Goal: Obtain resource: Obtain resource

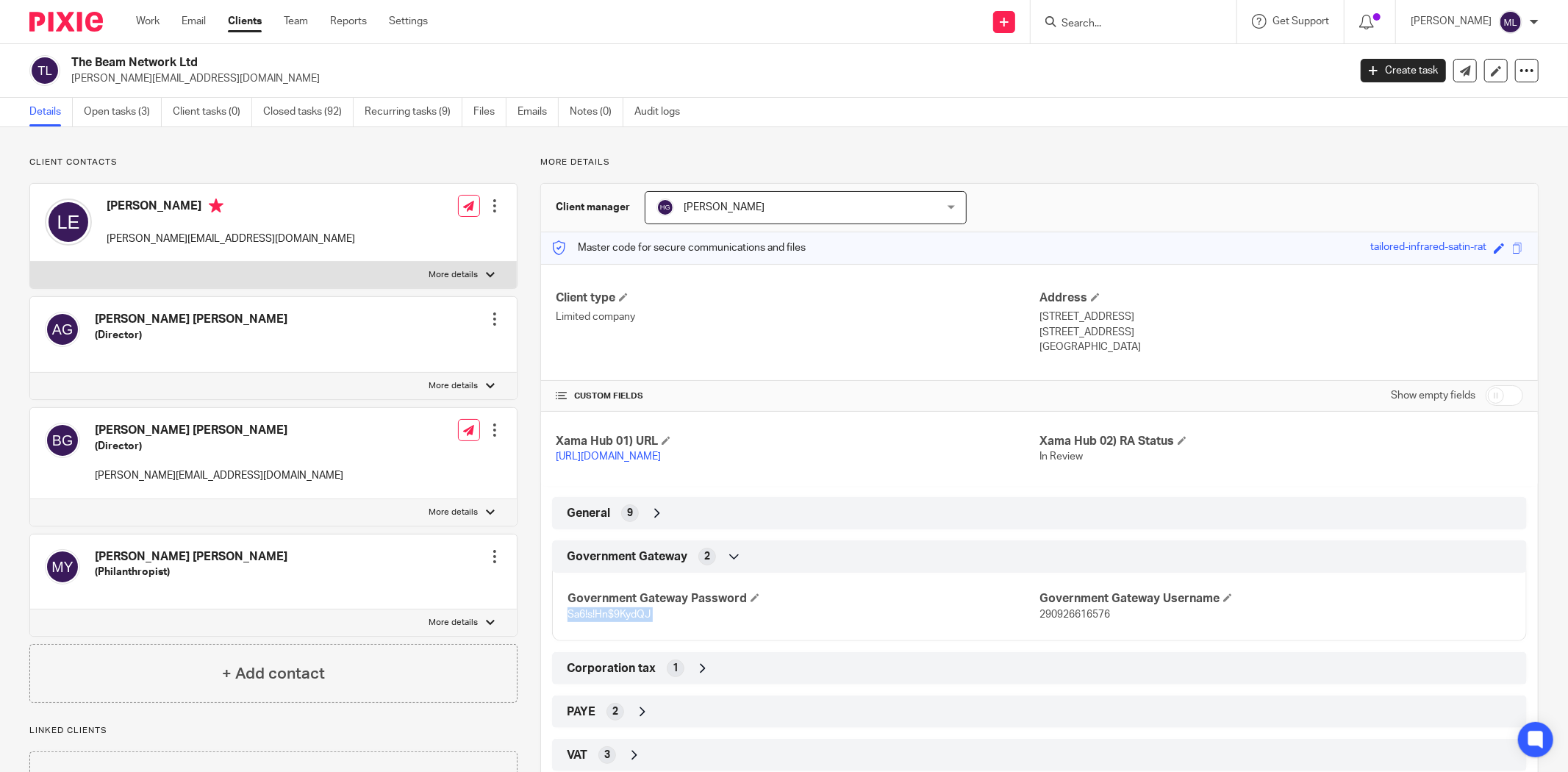
scroll to position [81, 0]
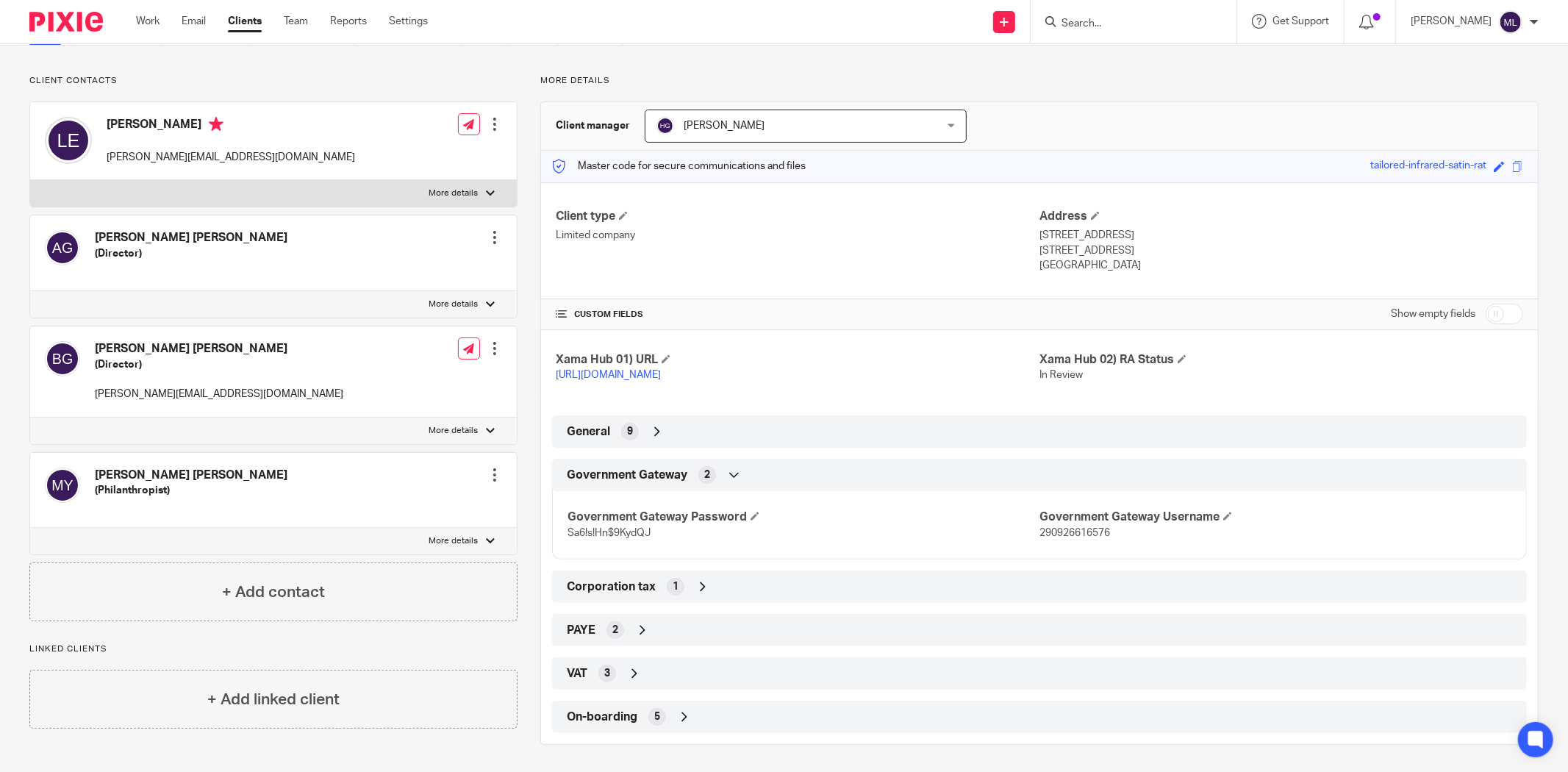
click at [1078, 542] on div "Government Gateway Password Sa6!s!Hn$9KydQJ Government Gateway Username 2909266…" at bounding box center [1039, 519] width 975 height 80
click at [1078, 539] on p "290926616576" at bounding box center [1275, 533] width 472 height 15
copy span "290926616576"
click at [619, 542] on div "Government Gateway Password Sa6!s!Hn$9KydQJ Government Gateway Username 2909266…" at bounding box center [1039, 519] width 975 height 80
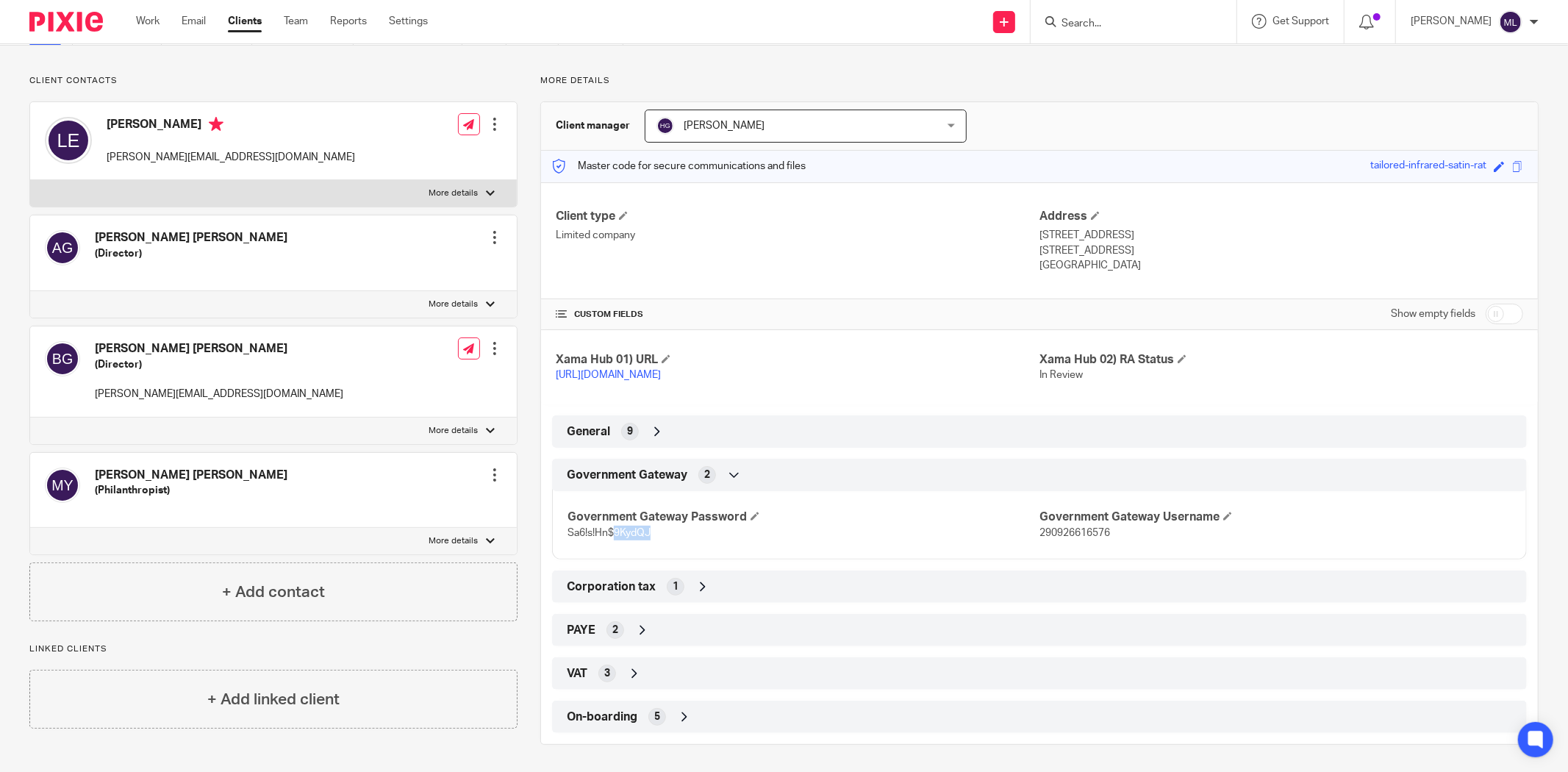
click at [619, 541] on div "Government Gateway Password Sa6!s!Hn$9KydQJ Government Gateway Username 2909266…" at bounding box center [1039, 519] width 975 height 80
copy p "Sa6!s!Hn$9KydQJ"
